Goal: Answer question/provide support

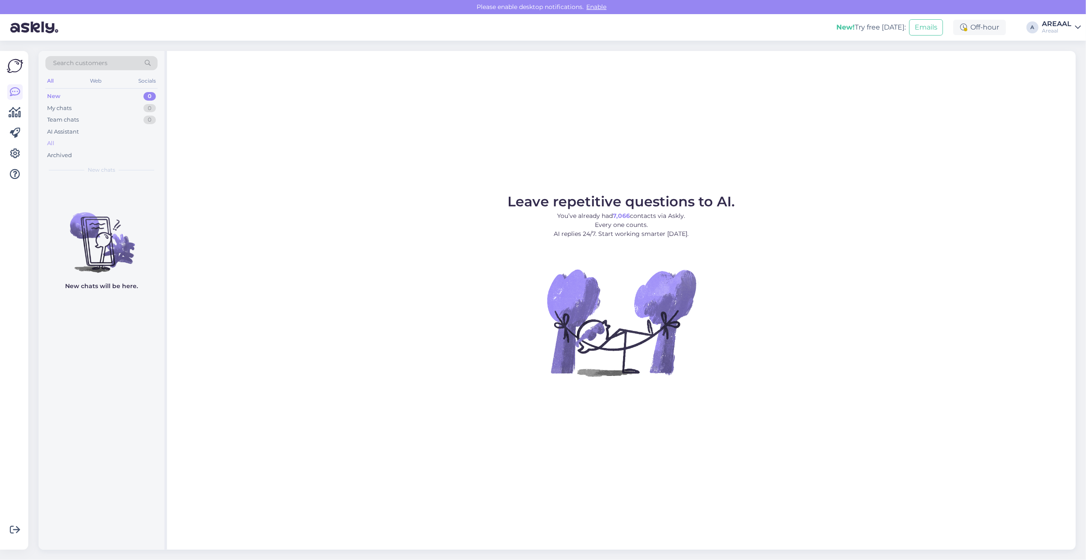
click at [71, 144] on div "All" at bounding box center [101, 143] width 112 height 12
click at [85, 143] on div "All" at bounding box center [101, 143] width 112 height 12
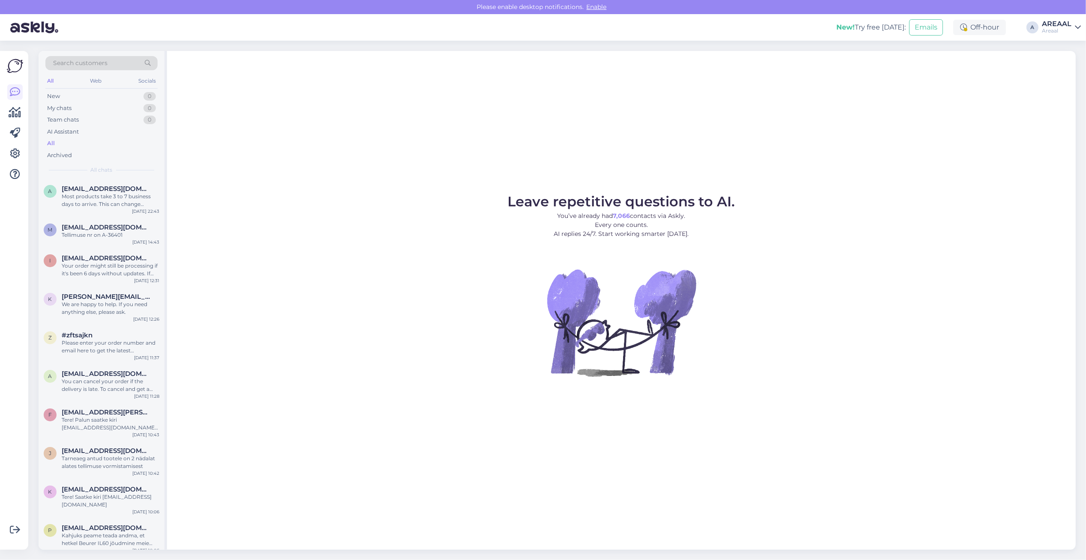
click at [103, 207] on div "Most products take 3 to 7 business days to arrive. This can change depending on…" at bounding box center [111, 200] width 98 height 15
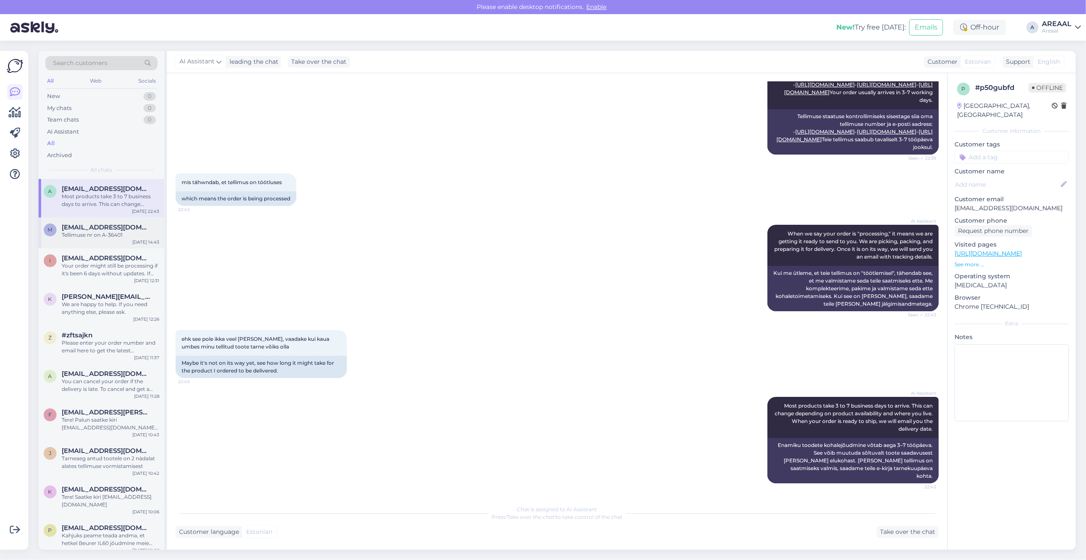
click at [119, 236] on div "Tellimuse nr on A-36401" at bounding box center [111, 235] width 98 height 8
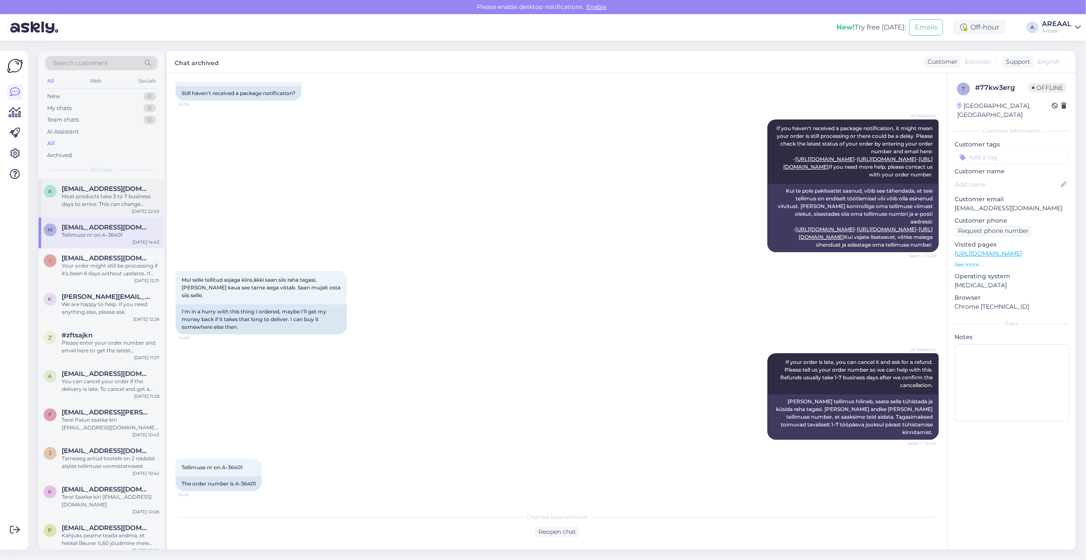
click at [122, 198] on div "Most products take 3 to 7 business days to arrive. This can change depending on…" at bounding box center [111, 200] width 98 height 15
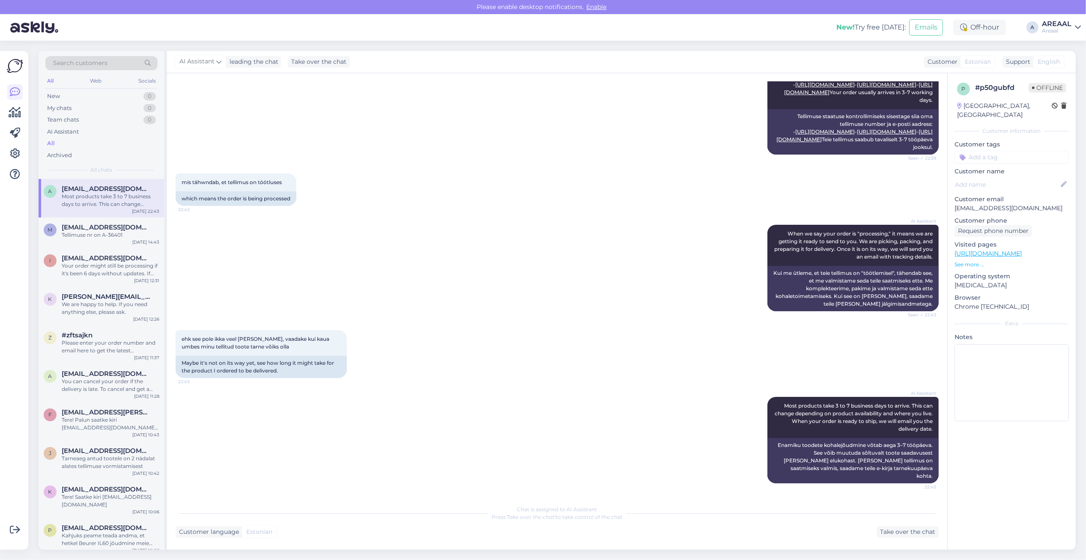
click at [449, 164] on div "AI Assistant To check your order status, please enter your order number and ema…" at bounding box center [557, 107] width 763 height 113
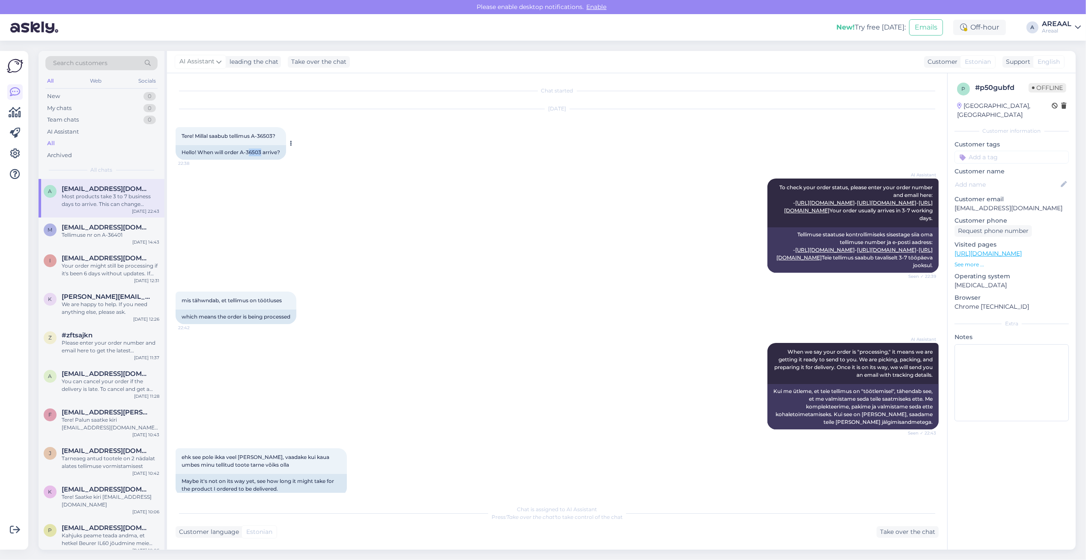
copy div "6503"
copy div "A-36503"
drag, startPoint x: 261, startPoint y: 150, endPoint x: 241, endPoint y: 155, distance: 20.7
click at [241, 155] on div "Hello! When will order A-36503 arrive?" at bounding box center [231, 152] width 111 height 15
click at [470, 146] on div "Sep 11 2025 Tere! Millal saabub tellimus A-36503? 22:38 Hello! When will order …" at bounding box center [557, 134] width 763 height 69
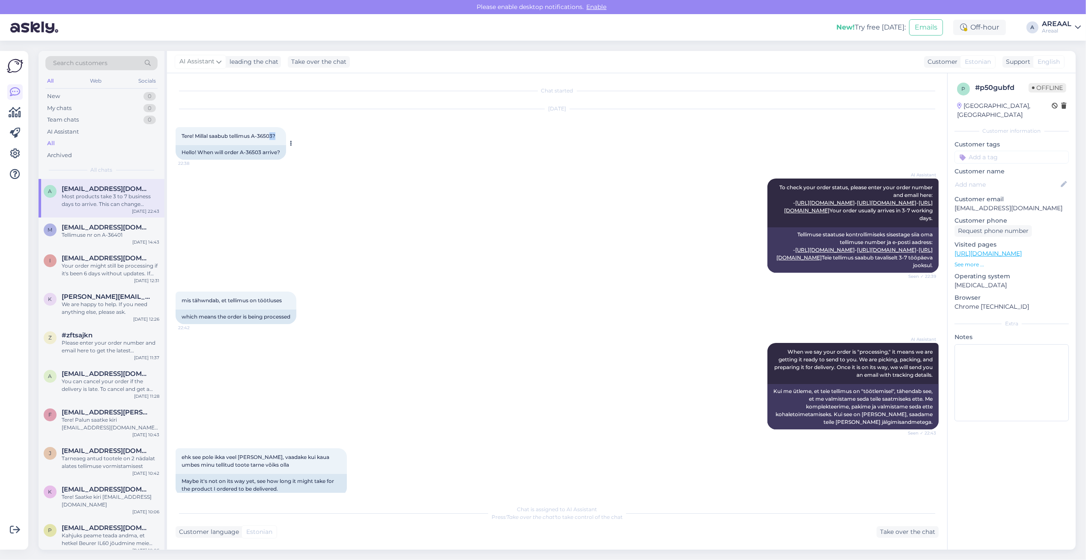
drag, startPoint x: 279, startPoint y: 136, endPoint x: 271, endPoint y: 136, distance: 8.6
click at [271, 136] on div "Tere! Millal saabub tellimus A-36503? 22:38" at bounding box center [231, 136] width 111 height 18
copy span "A"
copy span "A-3650"
copy span "A-36503"
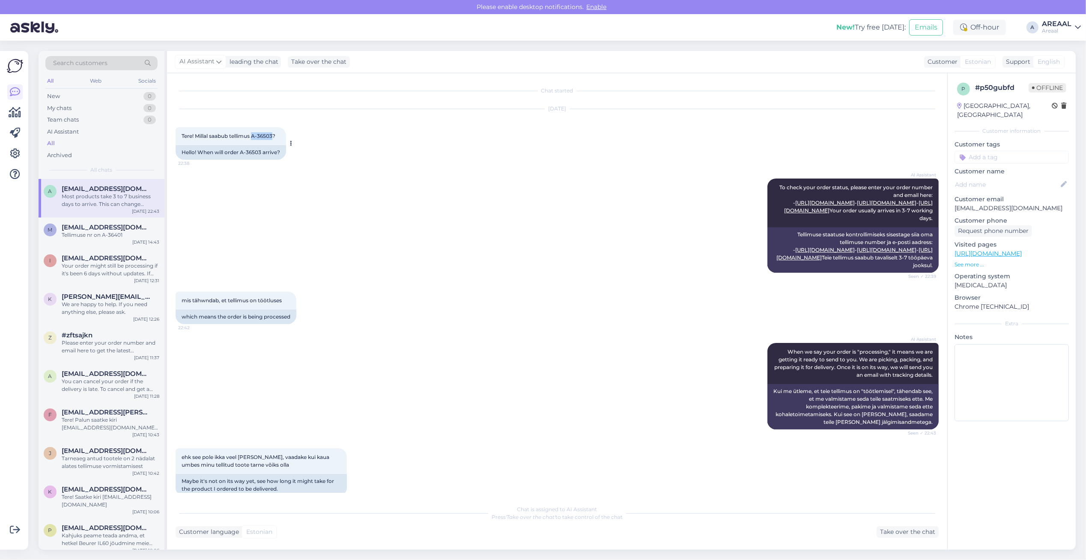
drag, startPoint x: 254, startPoint y: 136, endPoint x: 273, endPoint y: 139, distance: 20.0
click at [273, 139] on div "Tere! Millal saabub tellimus A-36503? 22:38" at bounding box center [231, 136] width 111 height 18
click at [486, 230] on div "AI Assistant To check your order status, please enter your order number and ema…" at bounding box center [557, 225] width 763 height 113
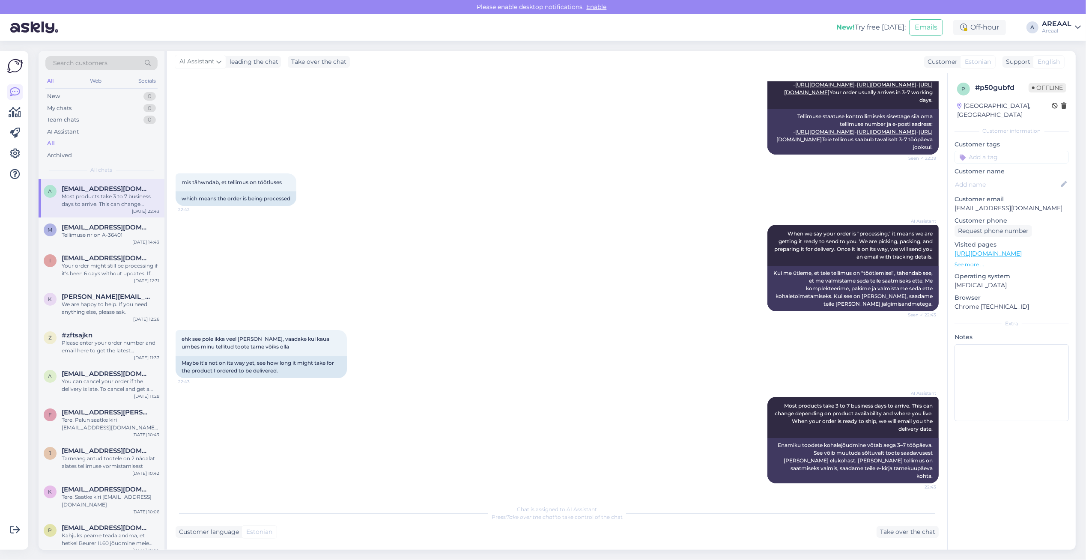
scroll to position [140, 0]
click at [907, 528] on div "Take over the chat" at bounding box center [908, 532] width 62 height 12
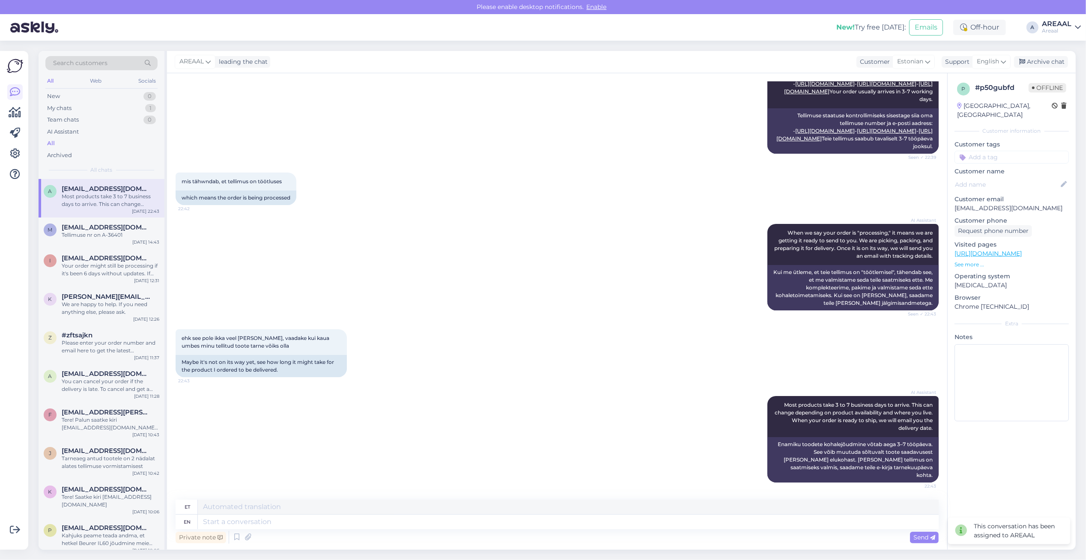
click at [669, 530] on div "Private note Send" at bounding box center [557, 537] width 763 height 16
click at [675, 526] on textarea at bounding box center [568, 522] width 741 height 15
type textarea "S"
type textarea "SGR700 ori"
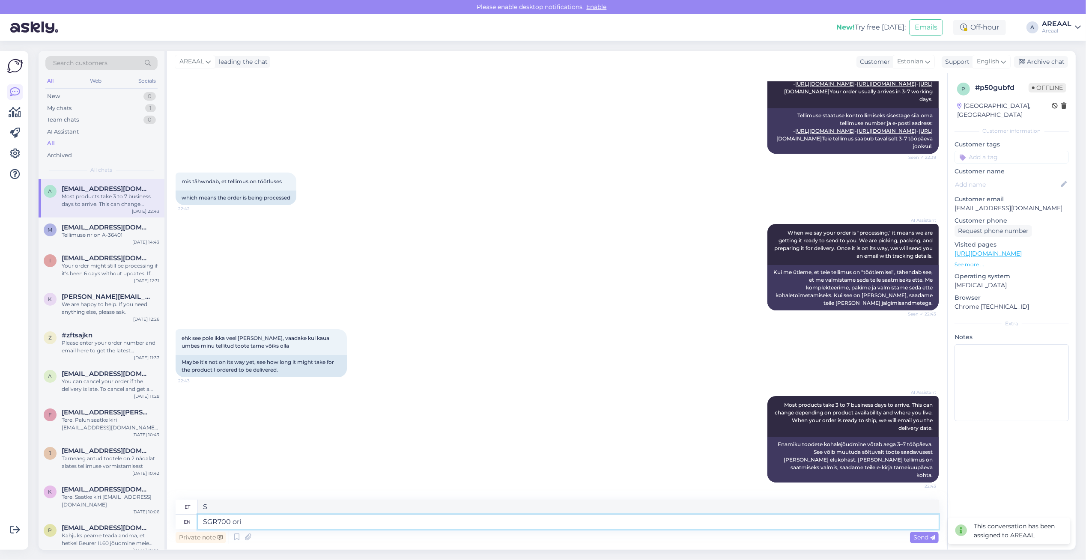
type textarea "SGR700"
type textarea "SGR700 orienteeruv tarn"
type textarea "SGR700 orienteerumissukk"
type textarea "SGR700 orienteeruv tarneaeg"
type textarea "SGR700 orienteerumisrada"
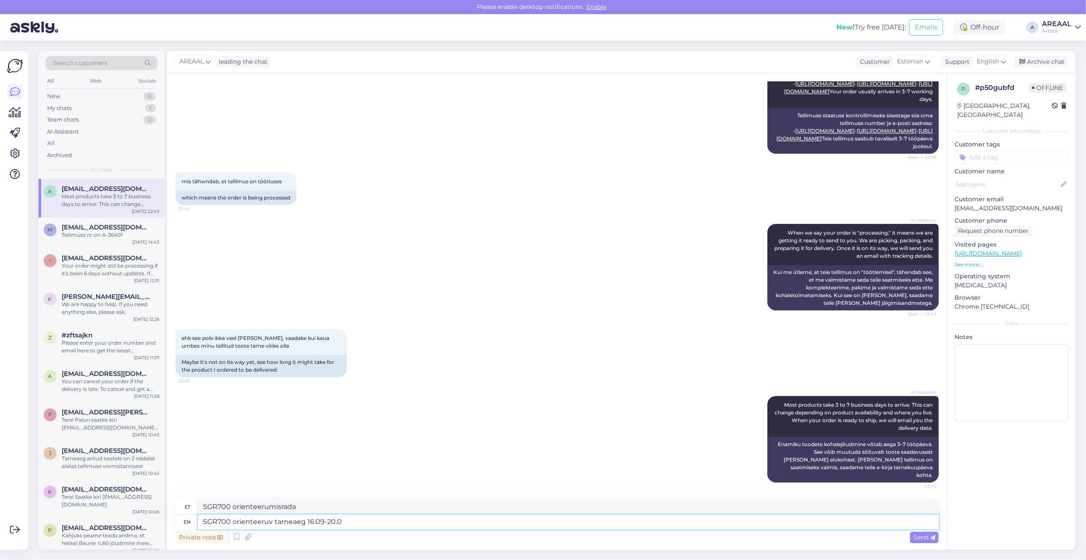
type textarea "SGR700 orienteeruv tarneaeg 16.09-20.09"
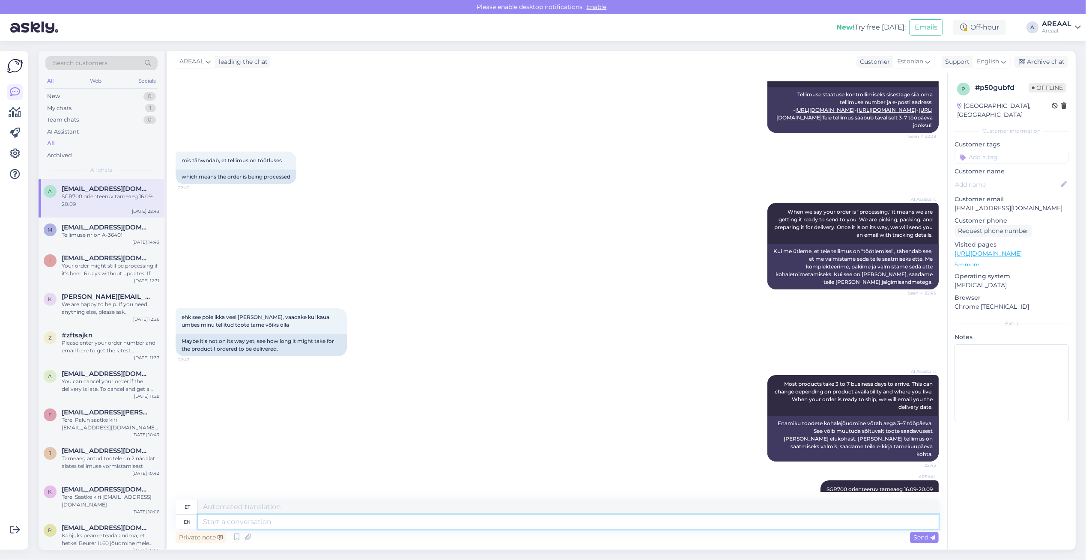
scroll to position [193, 0]
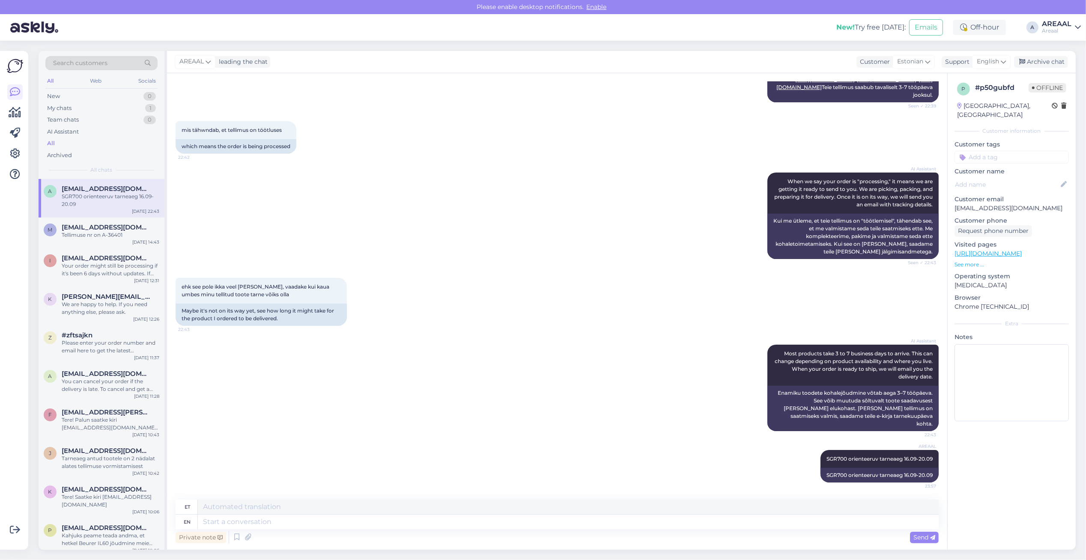
click at [612, 333] on div "ehk see pole ikka veel teel, vaadake kui kaua umbes minu tellitud toote tarne v…" at bounding box center [557, 302] width 763 height 67
drag, startPoint x: 1037, startPoint y: 65, endPoint x: 1032, endPoint y: 59, distance: 7.0
click at [1034, 60] on div "Archive chat" at bounding box center [1041, 62] width 54 height 12
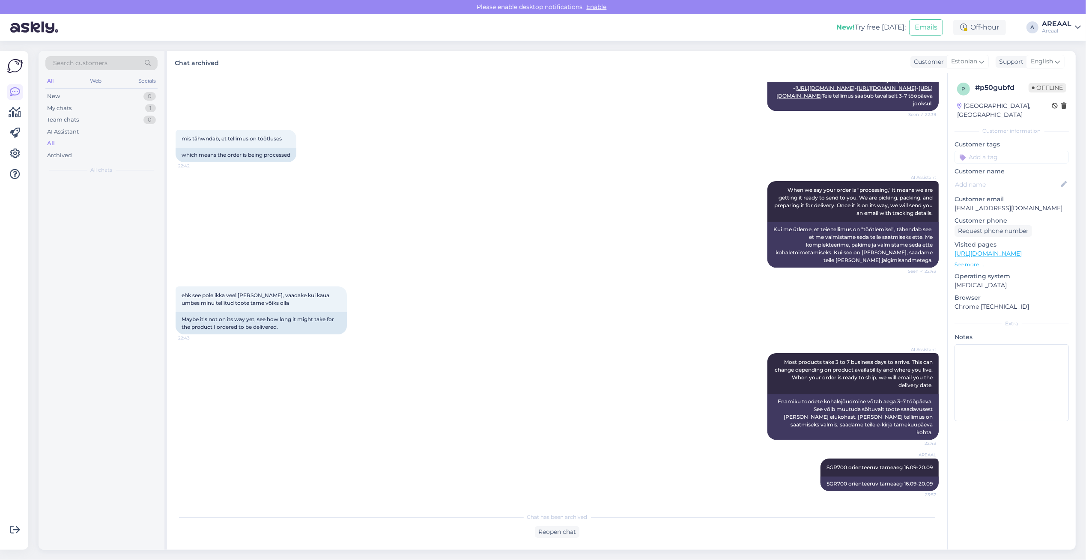
scroll to position [184, 0]
click at [578, 212] on div "AI Assistant When we say your order is "processing," it means we are getting it…" at bounding box center [557, 224] width 763 height 105
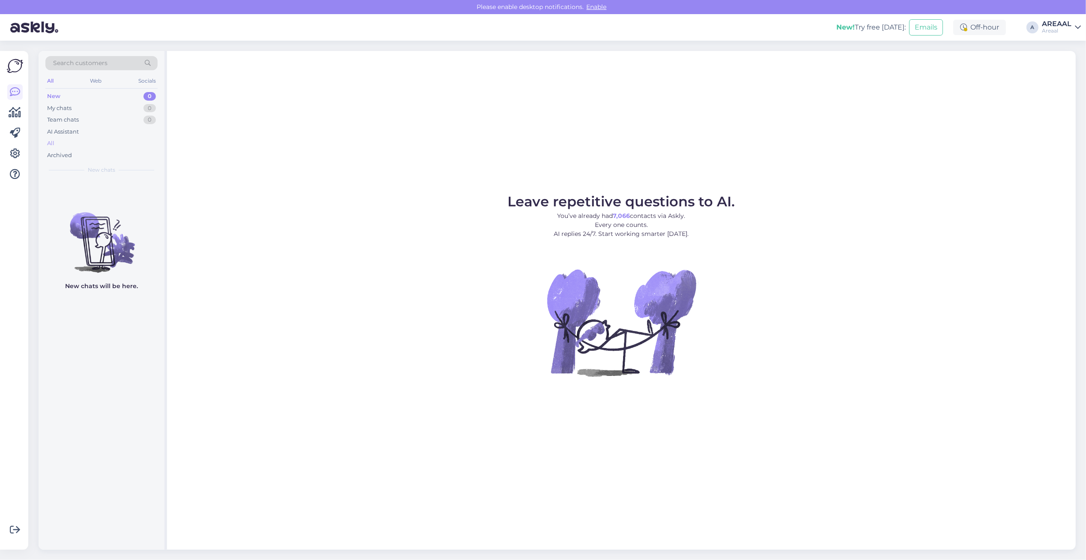
click at [105, 137] on div "All" at bounding box center [101, 143] width 112 height 12
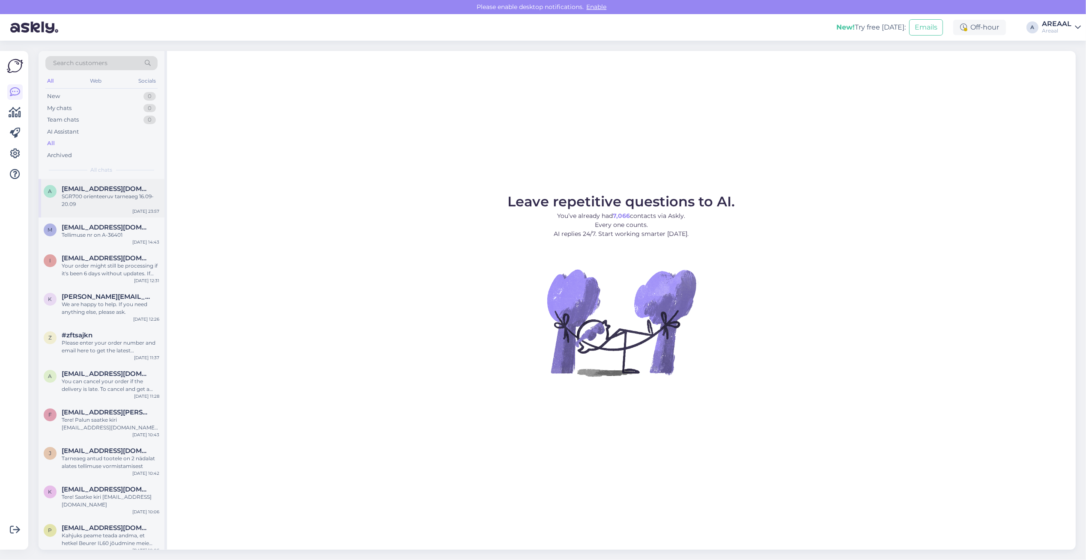
click at [121, 184] on div "a aasorgmarie@gmail.com SGR700 orienteeruv tarneaeg 16.09-20.09 Sep 11 23:57" at bounding box center [102, 198] width 126 height 39
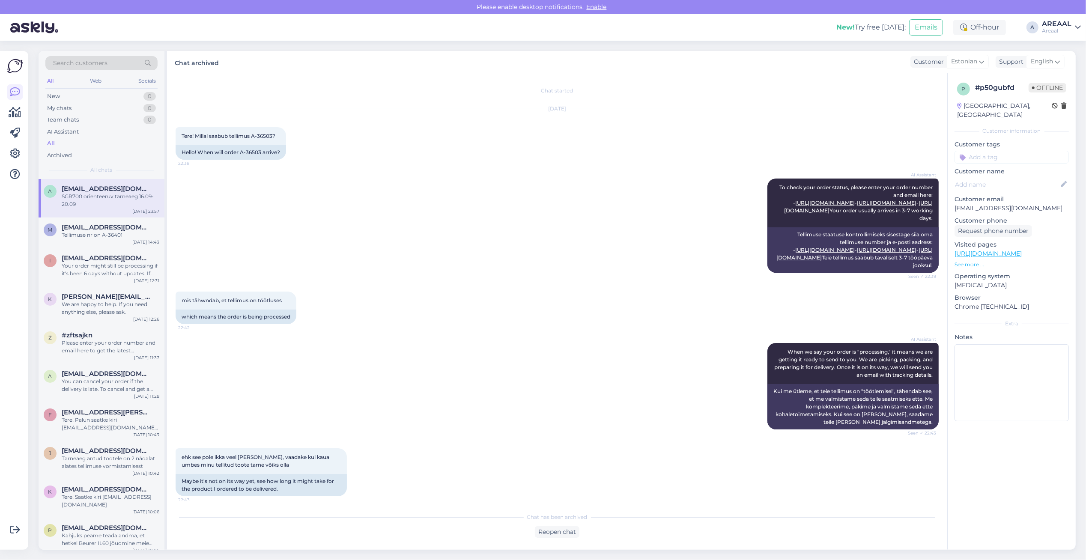
scroll to position [184, 0]
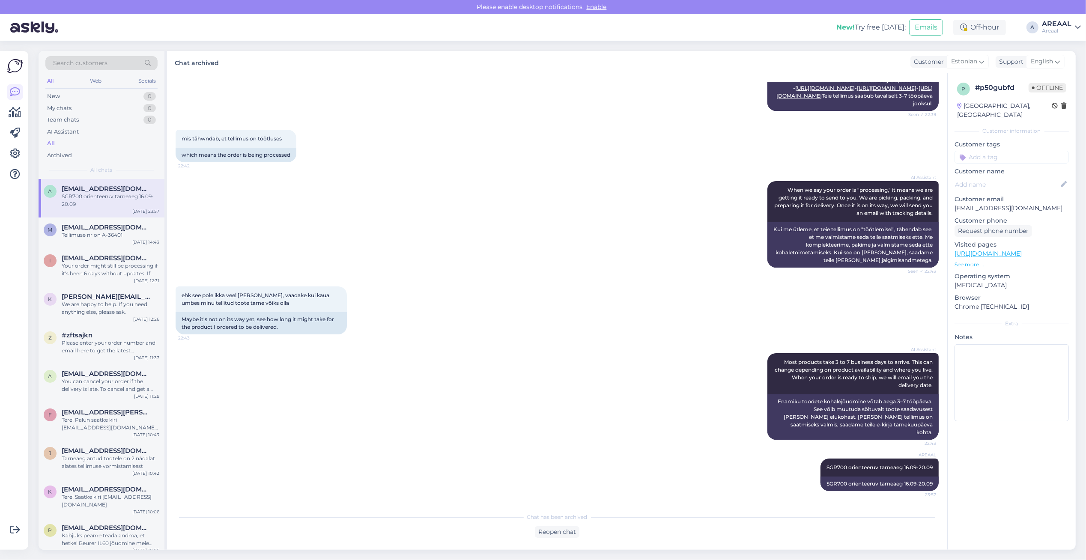
click at [338, 202] on div "AI Assistant When we say your order is "processing," it means we are getting it…" at bounding box center [557, 224] width 763 height 105
click at [339, 199] on div "AI Assistant When we say your order is "processing," it means we are getting it…" at bounding box center [557, 224] width 763 height 105
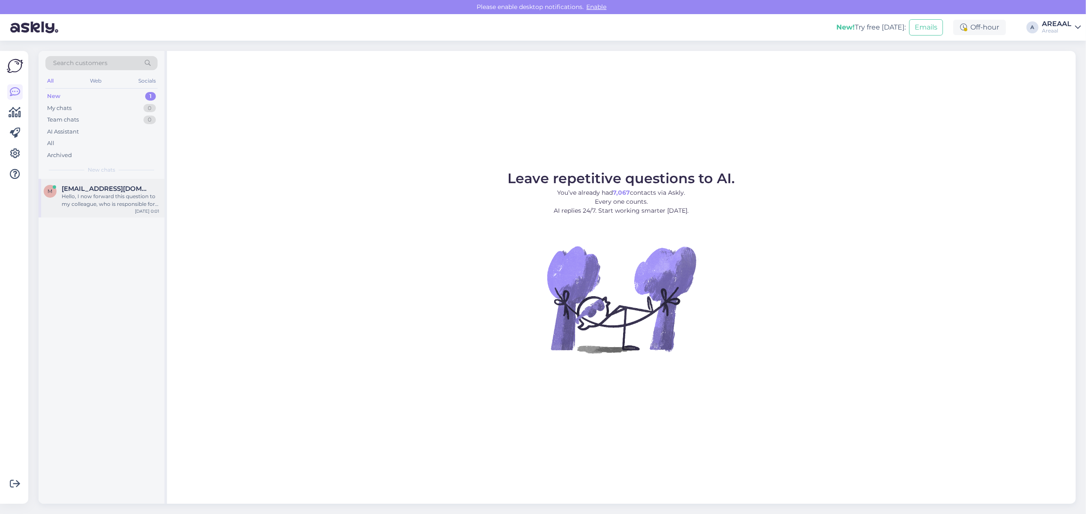
click at [113, 203] on div "Hello, I now forward this question to my colleague, who is responsible for this…" at bounding box center [111, 200] width 98 height 15
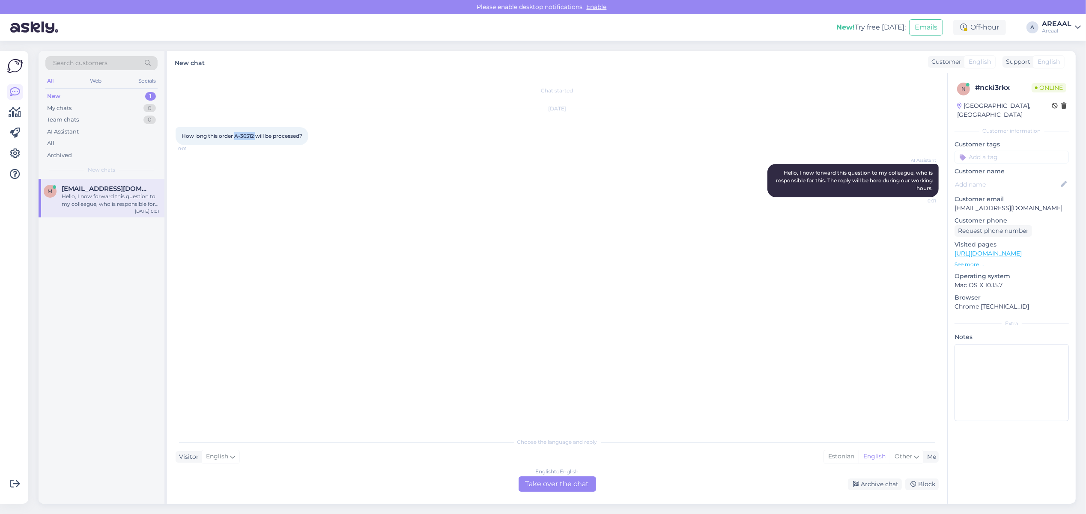
drag, startPoint x: 255, startPoint y: 136, endPoint x: 234, endPoint y: 137, distance: 21.5
click at [234, 137] on span "How long this order A-36512 will be processed?" at bounding box center [242, 136] width 121 height 6
copy span "A-36512"
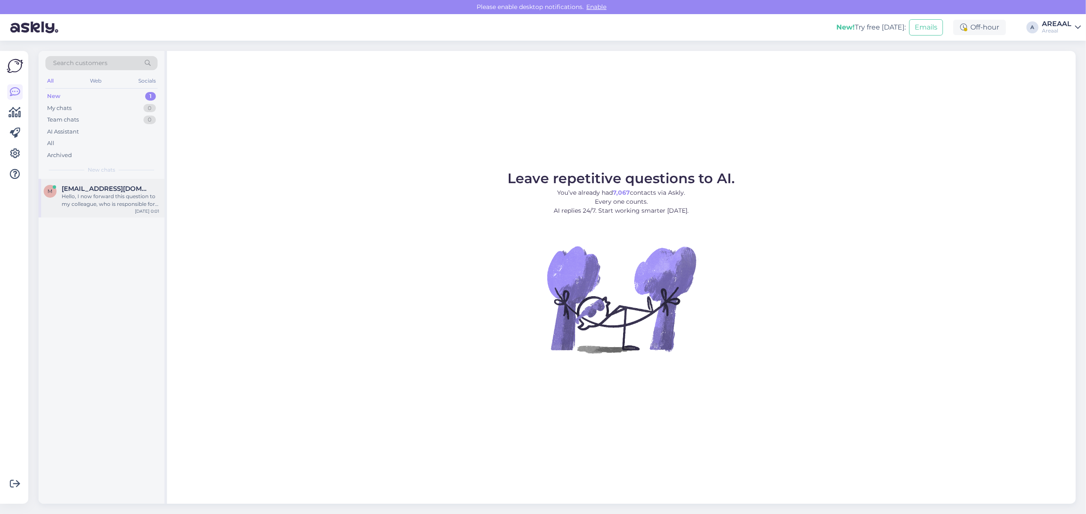
click at [120, 200] on div "Hello, I now forward this question to my colleague, who is responsible for this…" at bounding box center [111, 200] width 98 height 15
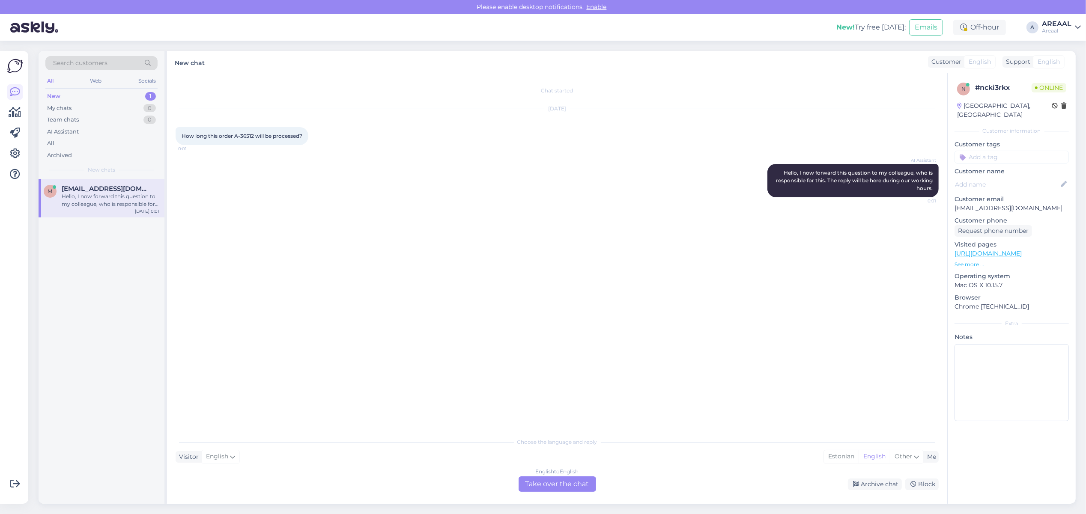
click at [551, 489] on div "English to English Take over the chat" at bounding box center [558, 484] width 78 height 15
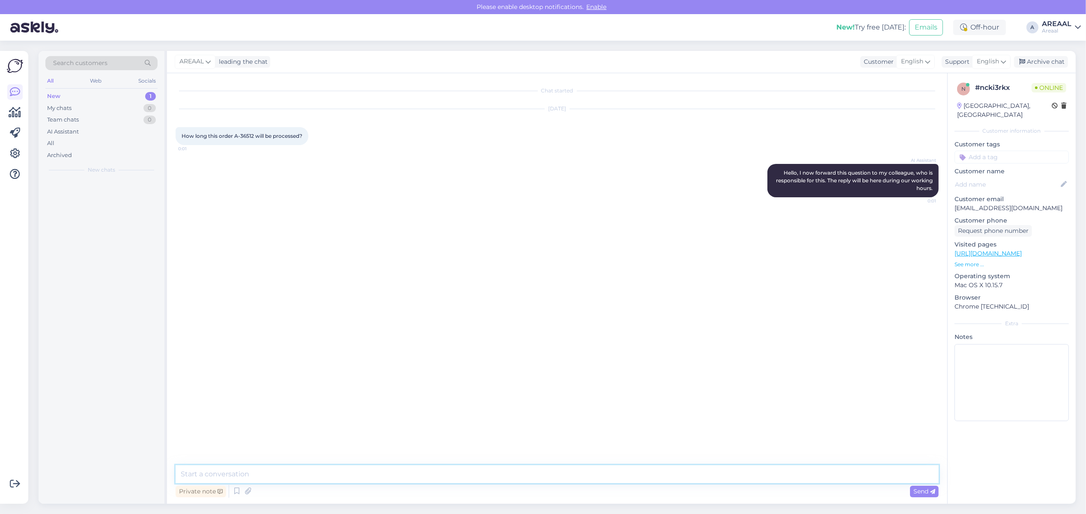
click at [545, 471] on textarea at bounding box center [557, 475] width 763 height 18
type textarea "Approximate delivery time 1-2 weeks"
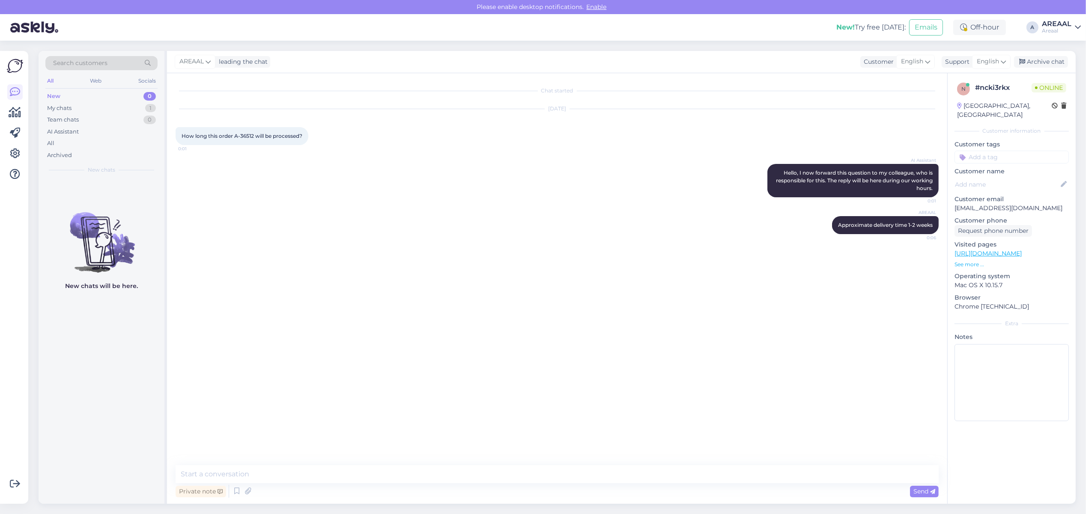
click at [1039, 70] on div "AREAAL leading the chat Customer English Support English Archive chat" at bounding box center [621, 62] width 909 height 22
click at [1040, 61] on div "Archive chat" at bounding box center [1041, 62] width 54 height 12
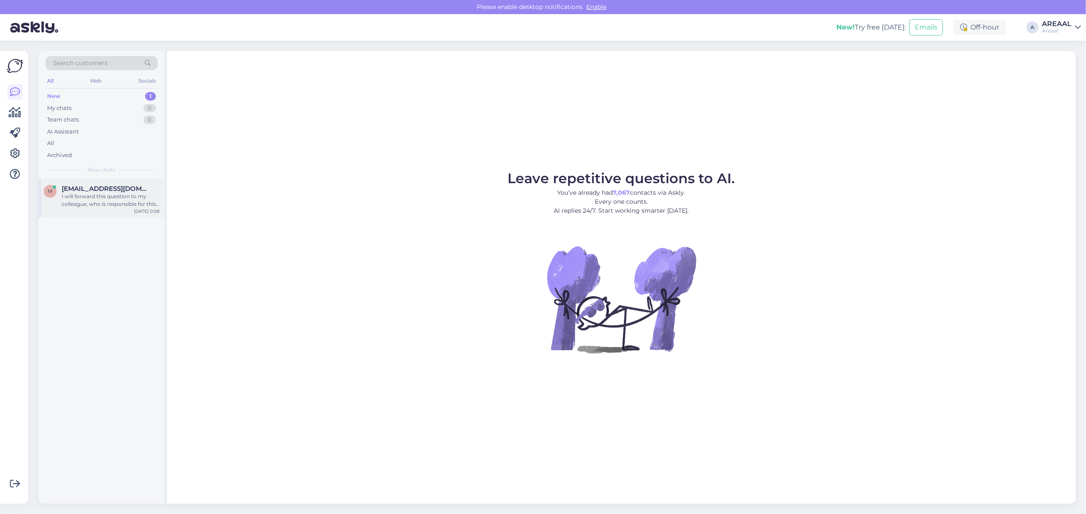
click at [111, 191] on span "mukhson92@gmail.com" at bounding box center [106, 189] width 89 height 8
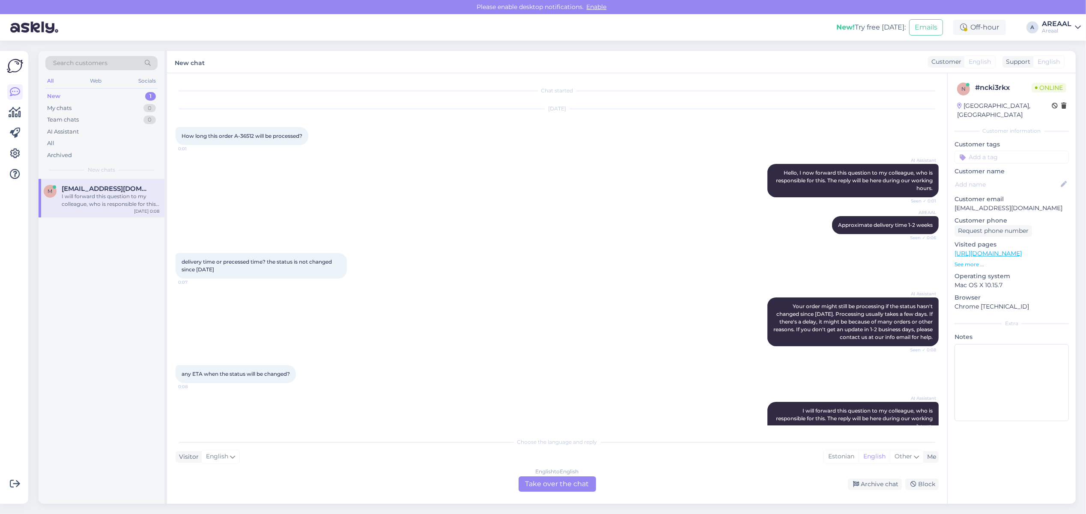
scroll to position [18, 0]
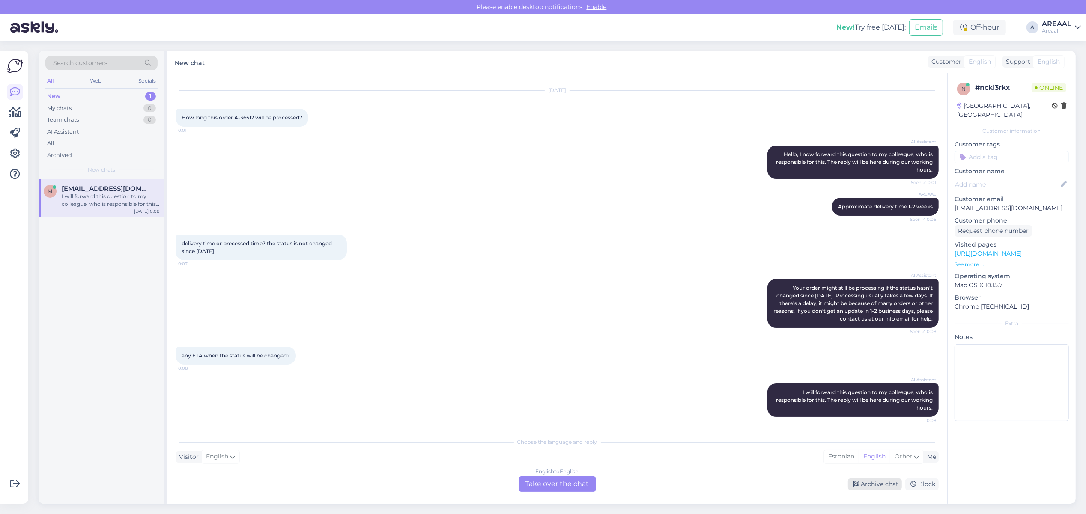
click at [872, 486] on div "Archive chat" at bounding box center [875, 485] width 54 height 12
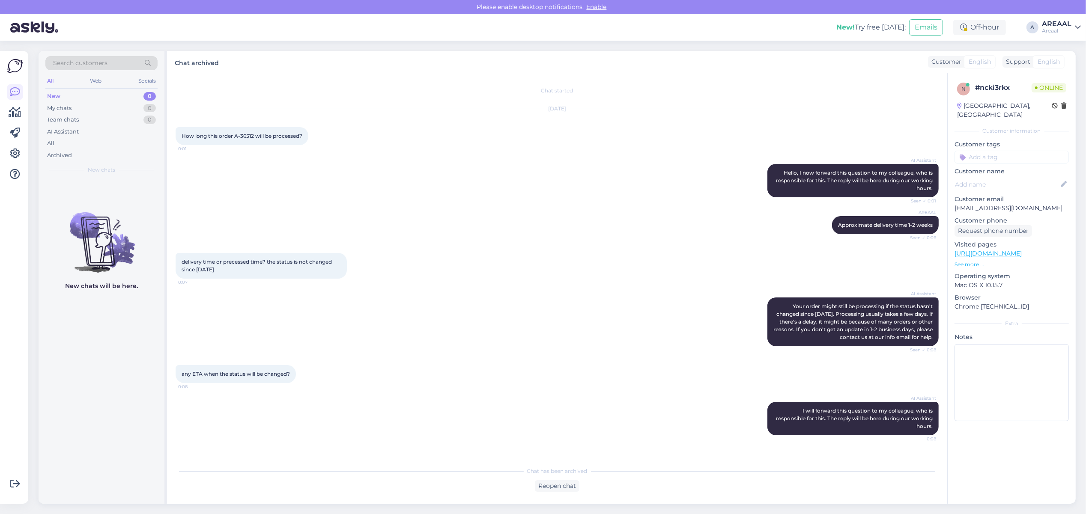
click at [487, 161] on div "AI Assistant Hello, I now forward this question to my colleague, who is respons…" at bounding box center [557, 181] width 763 height 52
